Goal: Information Seeking & Learning: Find specific fact

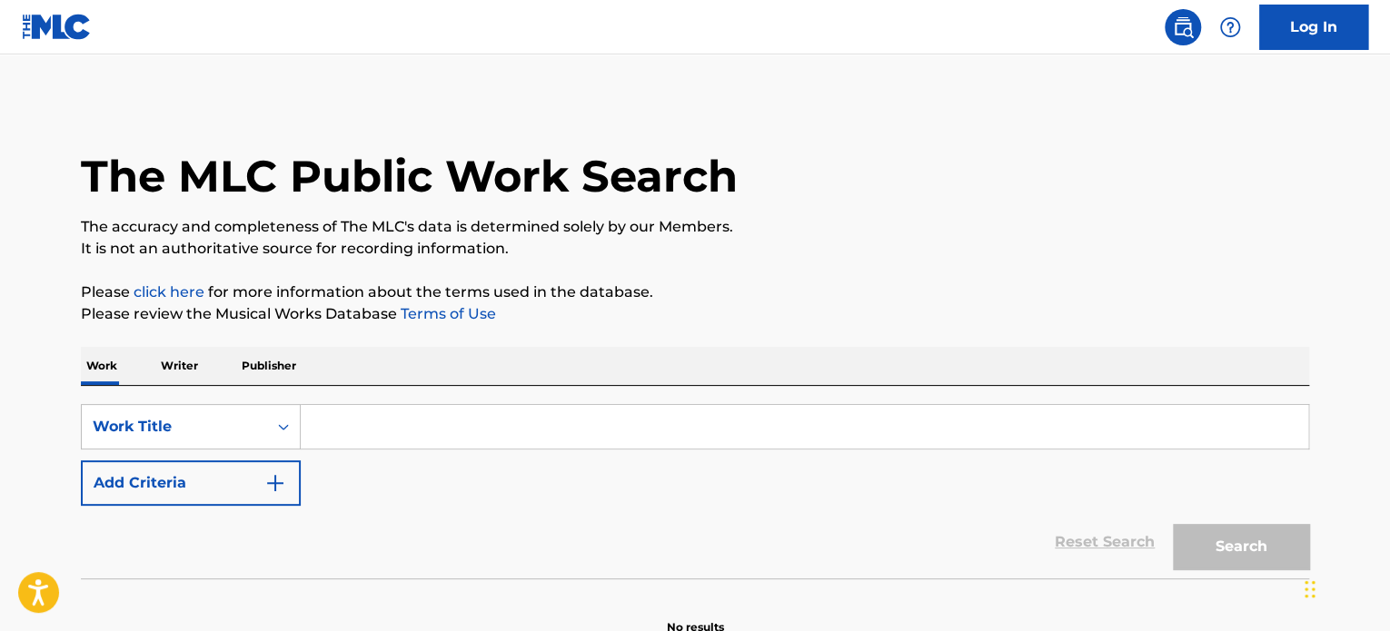
click at [431, 421] on input "Search Form" at bounding box center [805, 427] width 1008 height 44
paste input "LOST IN YOU"
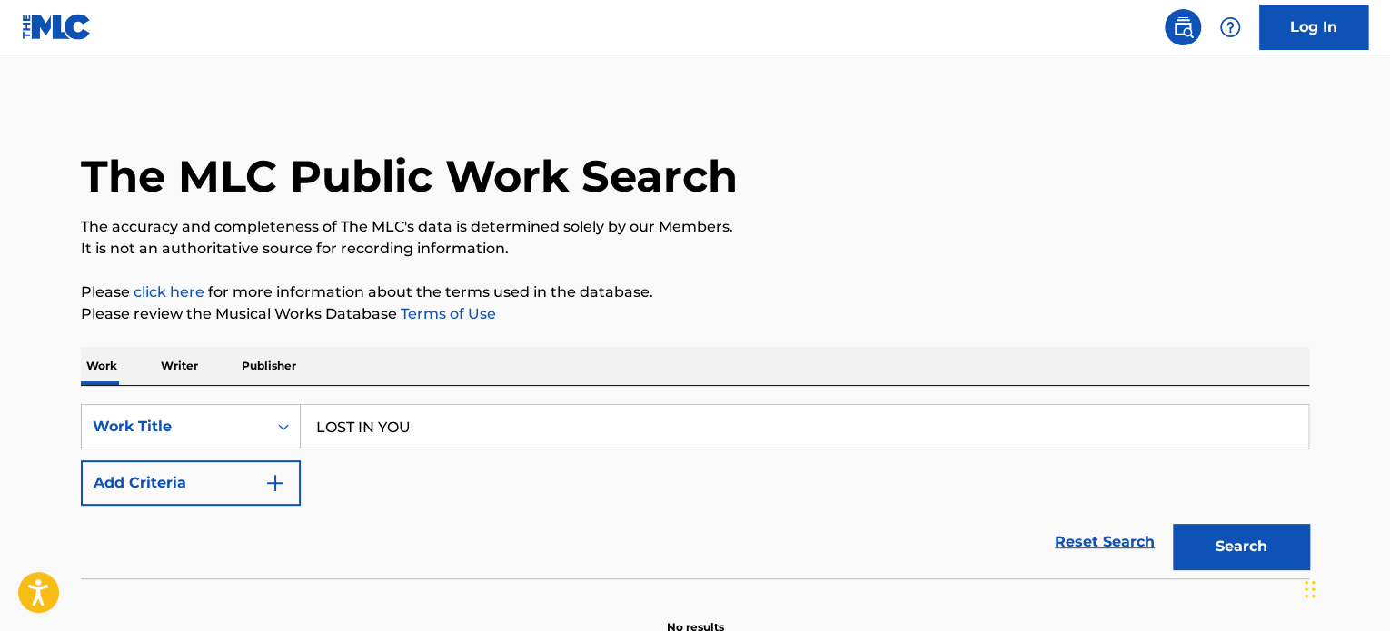
type input "LOST IN YOU"
click at [236, 475] on button "Add Criteria" at bounding box center [191, 483] width 220 height 45
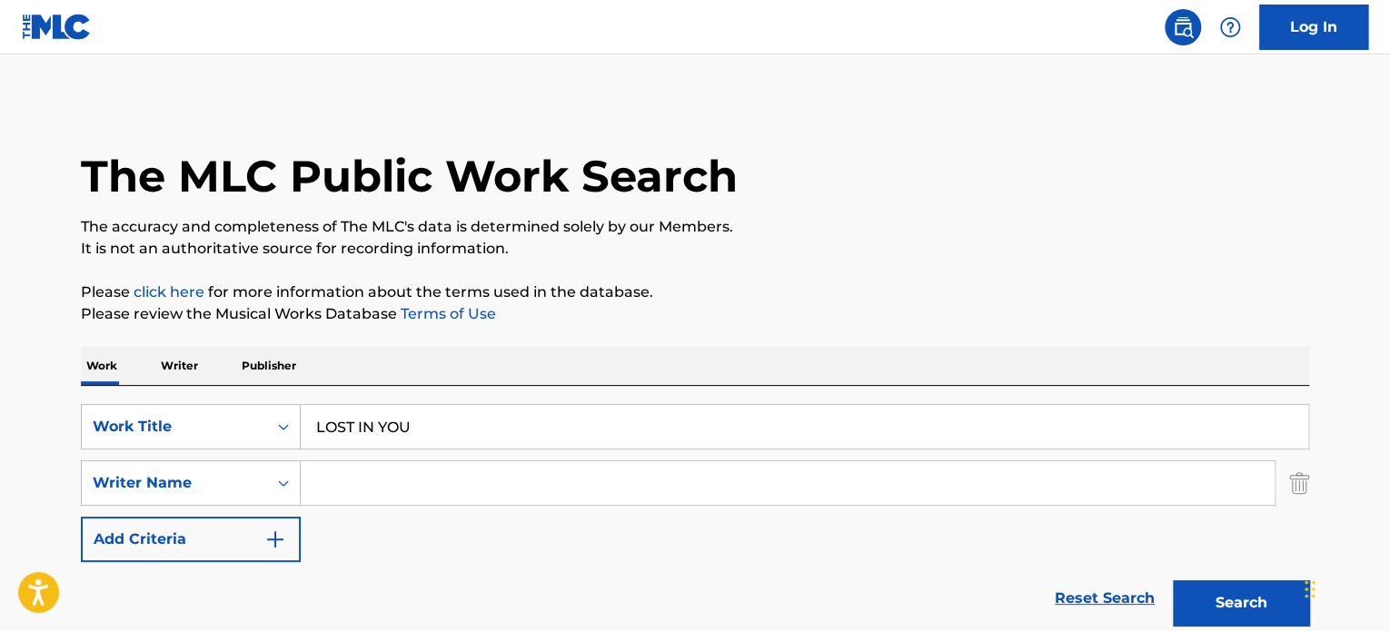
click at [354, 472] on input "Search Form" at bounding box center [788, 484] width 974 height 44
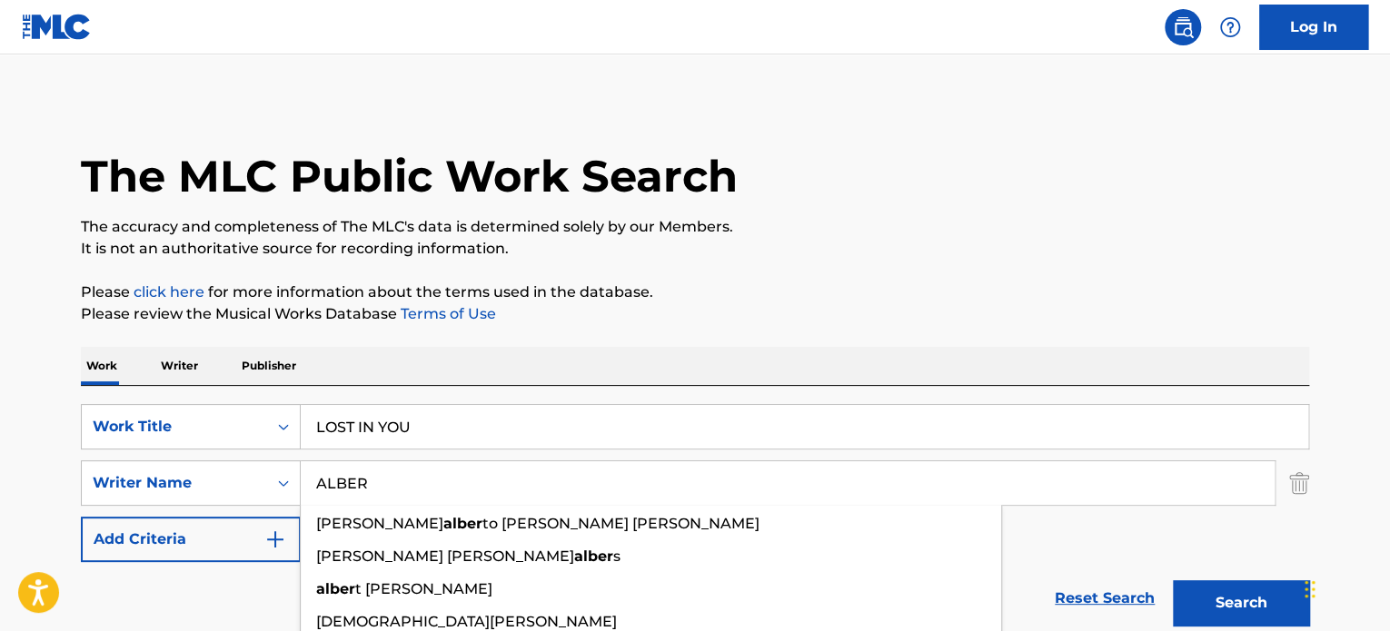
type input "[PERSON_NAME]"
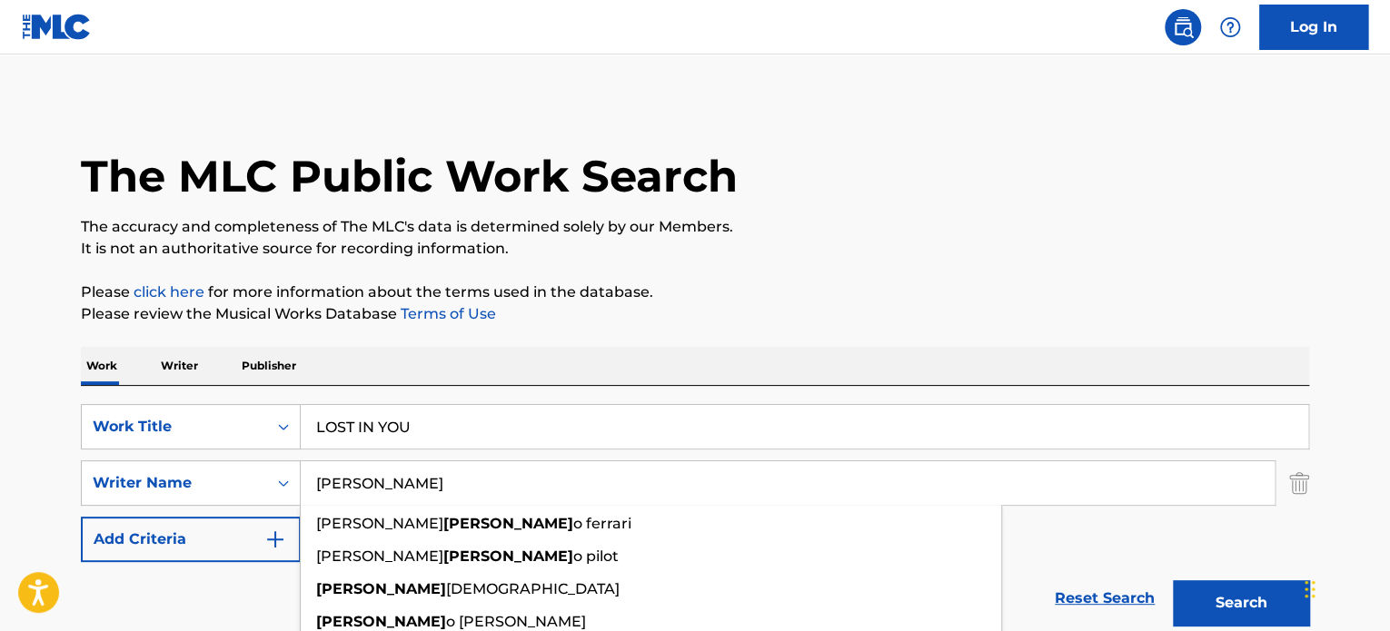
click at [354, 472] on input "[PERSON_NAME]" at bounding box center [788, 484] width 974 height 44
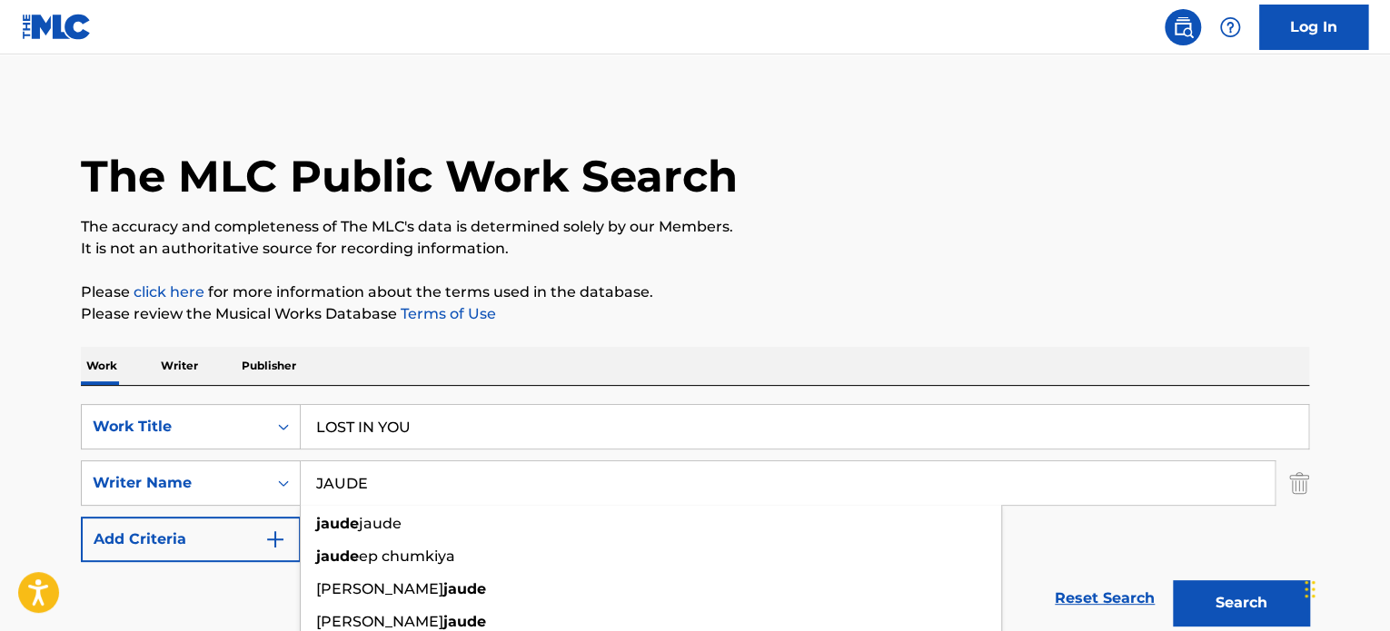
click at [354, 472] on input "JAUDE" at bounding box center [788, 484] width 974 height 44
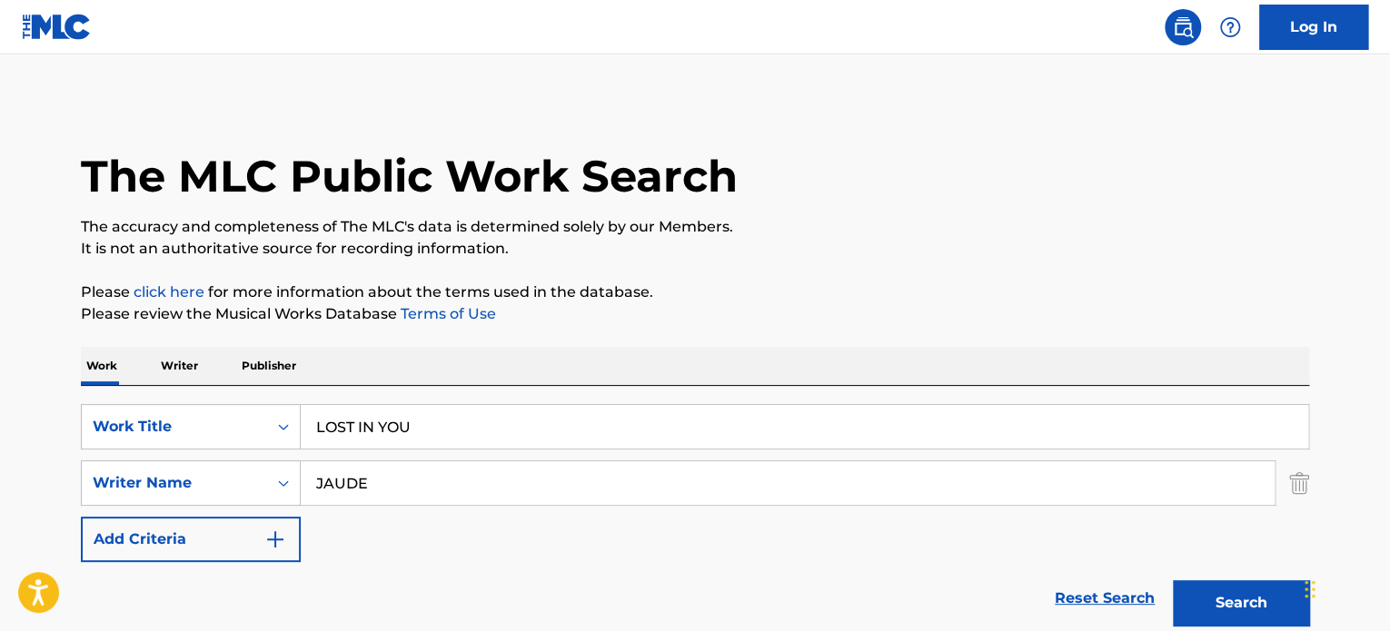
click at [1227, 591] on button "Search" at bounding box center [1241, 603] width 136 height 45
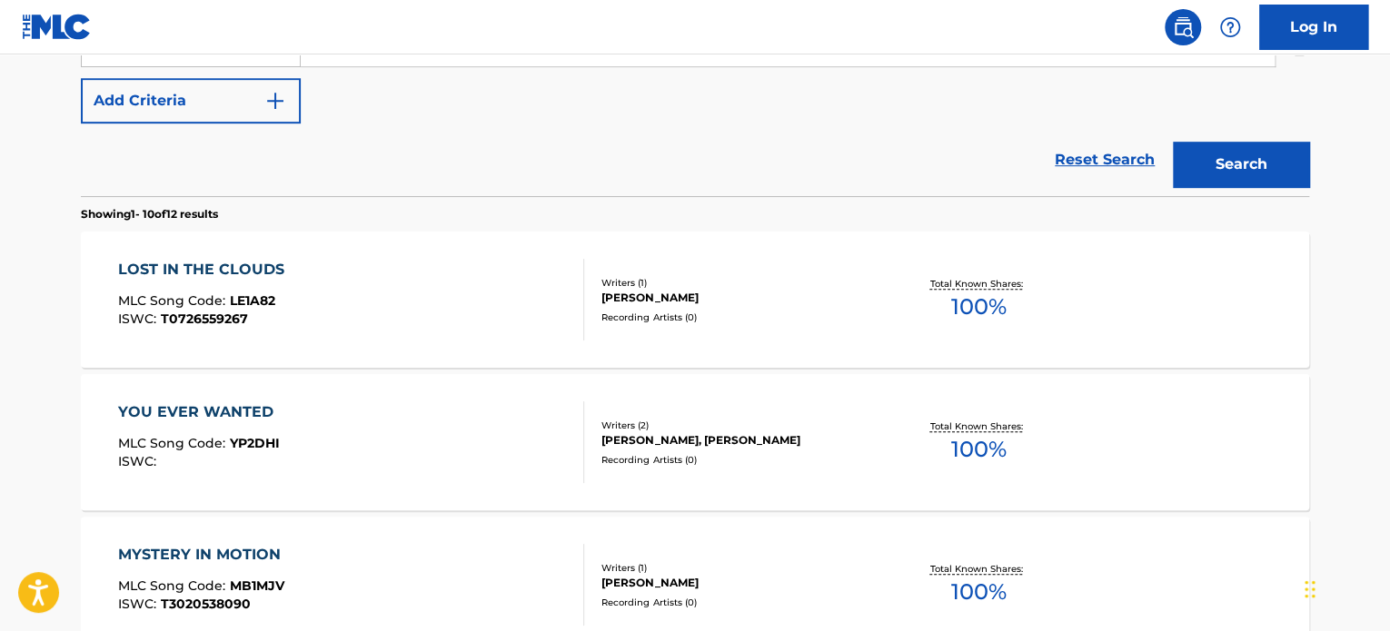
scroll to position [273, 0]
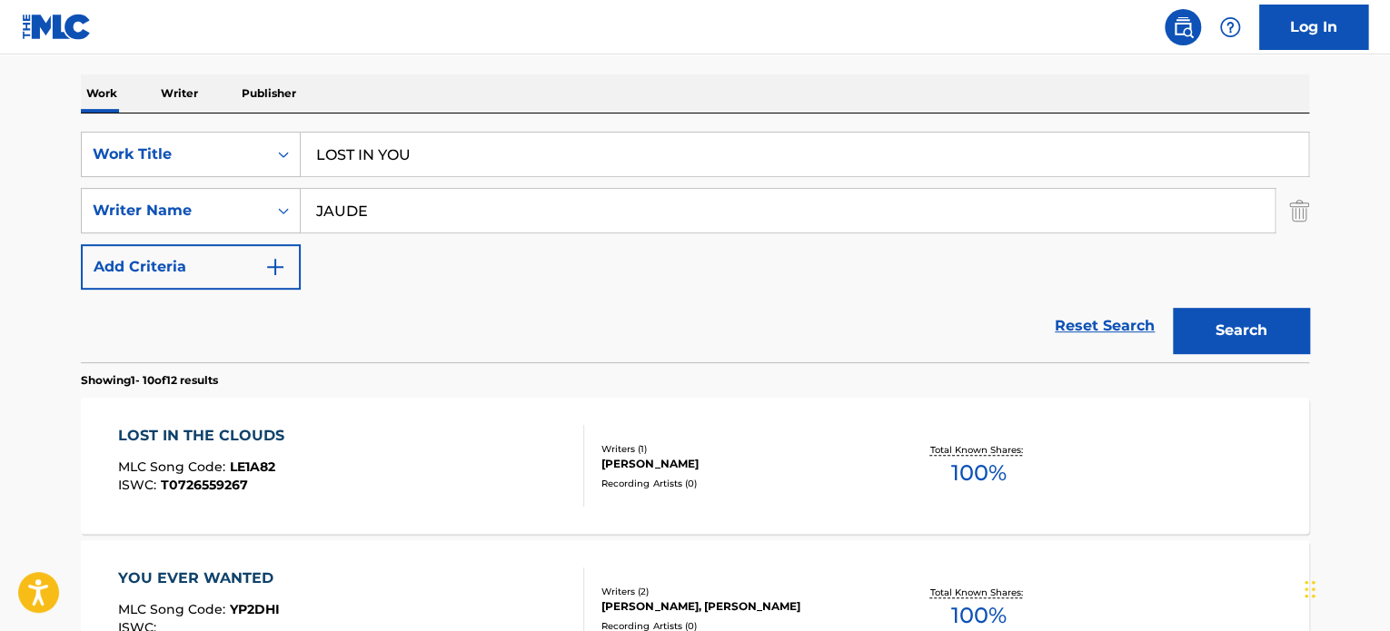
click at [464, 205] on input "JAUDE" at bounding box center [788, 211] width 974 height 44
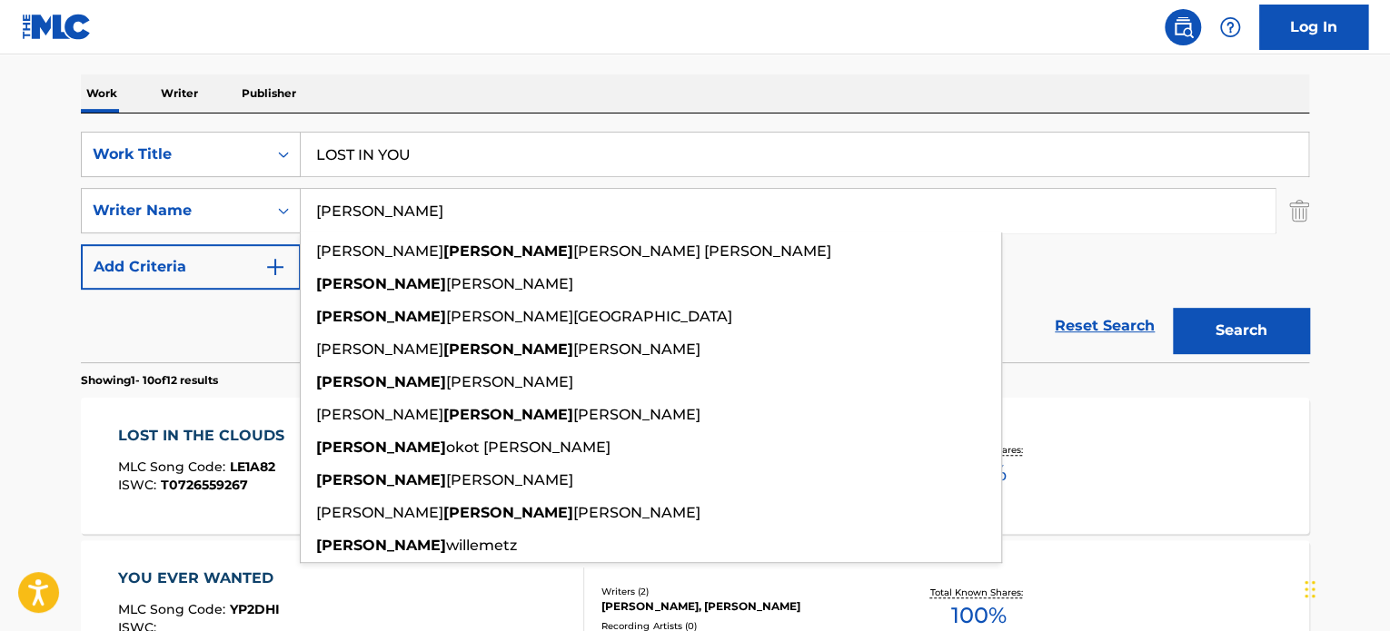
type input "[PERSON_NAME]"
click at [1173, 308] on button "Search" at bounding box center [1241, 330] width 136 height 45
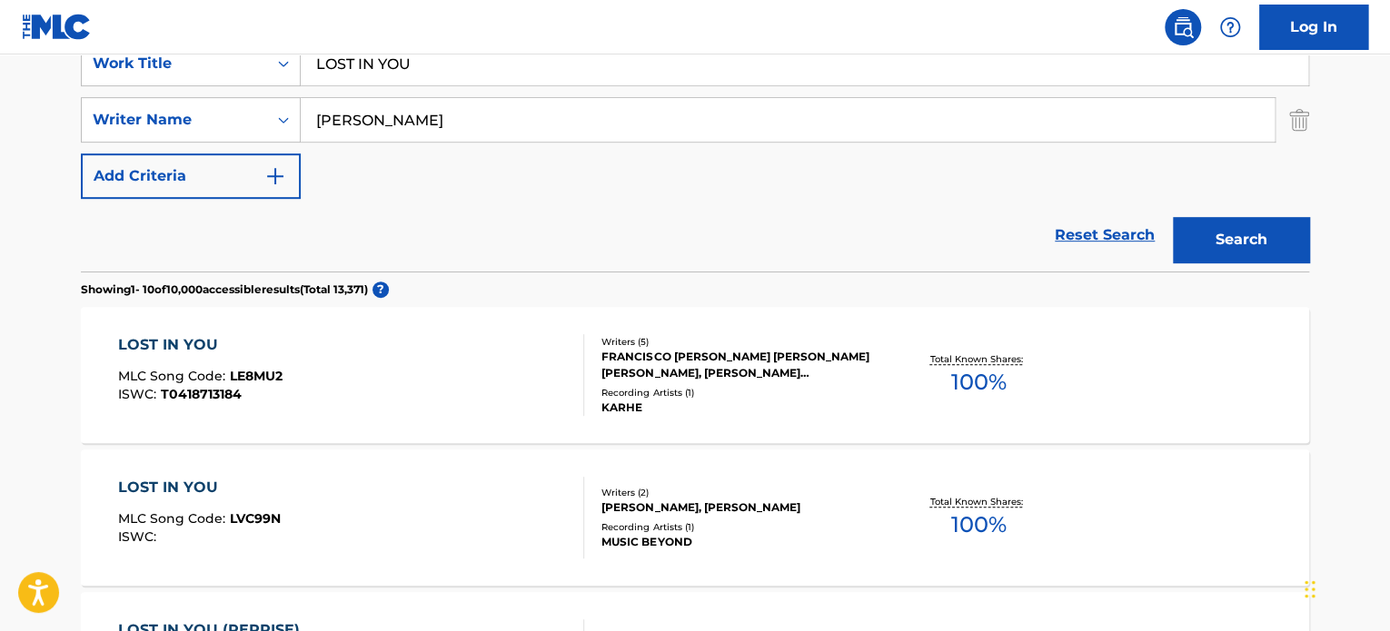
scroll to position [454, 0]
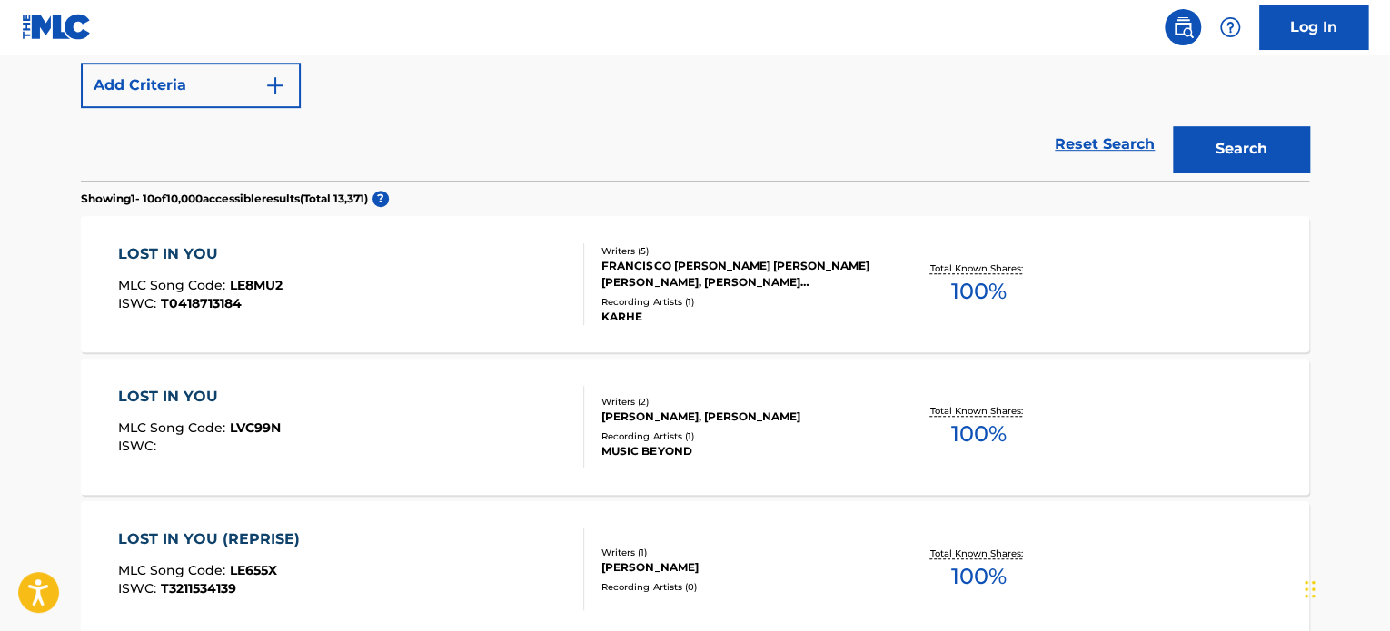
click at [449, 383] on div "LOST IN YOU MLC Song Code : LVC99N ISWC : Writers ( 2 ) [PERSON_NAME], [PERSON_…" at bounding box center [695, 427] width 1228 height 136
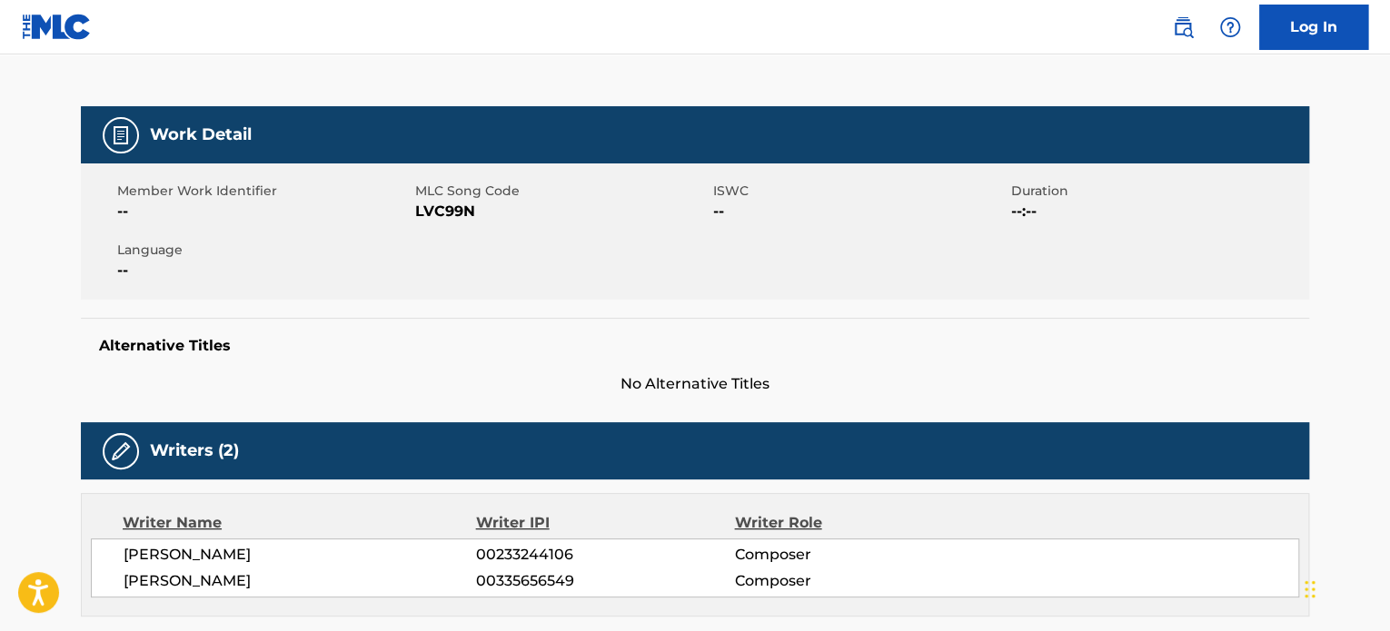
scroll to position [545, 0]
